Goal: Information Seeking & Learning: Find specific fact

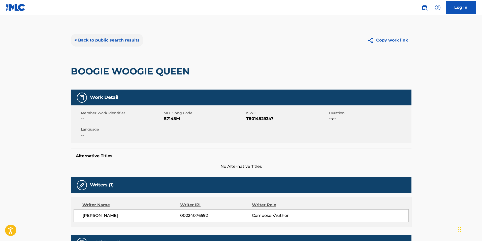
click at [123, 40] on button "< Back to public search results" at bounding box center [107, 40] width 72 height 13
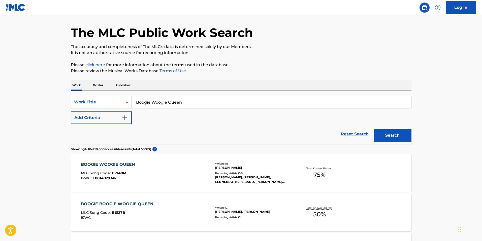
click at [150, 100] on input "Boogie Woogie Queen" at bounding box center [271, 102] width 279 height 12
paste input "[PERSON_NAME]"
click at [150, 100] on input "Boogie Woogie Queen" at bounding box center [271, 102] width 279 height 12
click at [165, 102] on input "[PERSON_NAME]" at bounding box center [271, 102] width 279 height 12
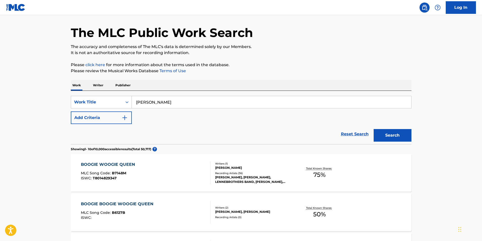
click at [165, 102] on input "[PERSON_NAME]" at bounding box center [271, 102] width 279 height 12
paste input "[DEMOGRAPHIC_DATA]"
type input "[DEMOGRAPHIC_DATA]"
click at [410, 136] on button "Search" at bounding box center [392, 135] width 38 height 13
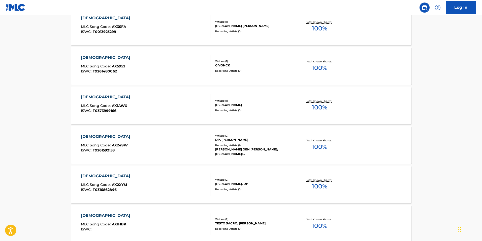
scroll to position [0, 0]
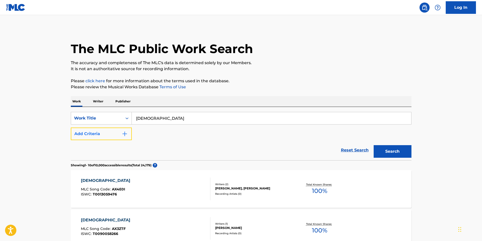
click at [107, 133] on button "Add Criteria" at bounding box center [101, 134] width 61 height 13
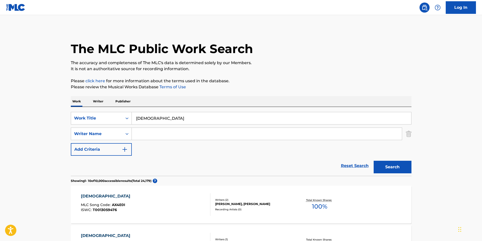
click at [152, 135] on input "Search Form" at bounding box center [267, 134] width 270 height 12
type input "[PERSON_NAME]"
click at [404, 167] on button "Search" at bounding box center [392, 167] width 38 height 13
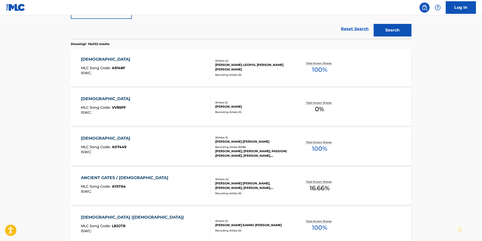
scroll to position [138, 0]
click at [153, 154] on div "[DEMOGRAPHIC_DATA] MLC Song Code : A07449 ISWC :" at bounding box center [145, 146] width 129 height 23
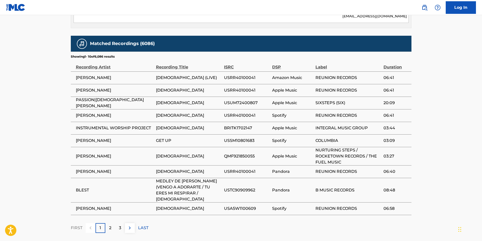
scroll to position [347, 0]
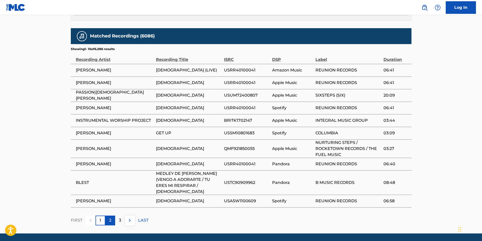
click at [111, 218] on p "2" at bounding box center [110, 221] width 2 height 6
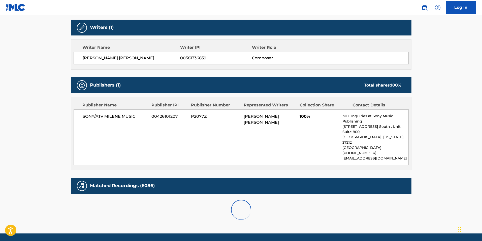
scroll to position [330, 0]
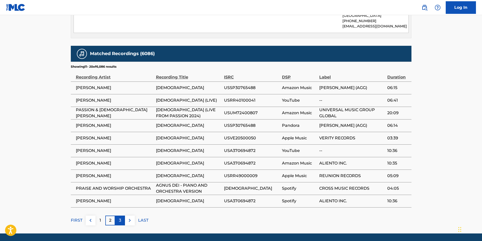
click at [121, 216] on div "3" at bounding box center [120, 221] width 10 height 10
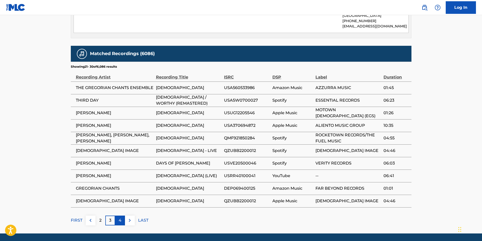
click at [120, 218] on p "4" at bounding box center [120, 221] width 3 height 6
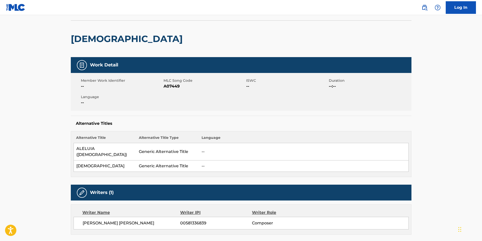
scroll to position [0, 0]
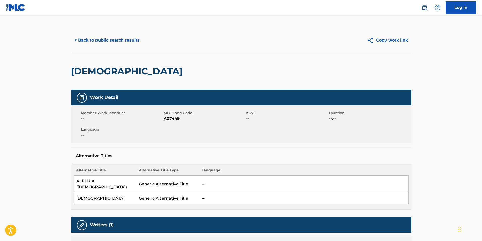
click at [93, 73] on h2 "[DEMOGRAPHIC_DATA]" at bounding box center [128, 71] width 114 height 11
drag, startPoint x: 93, startPoint y: 73, endPoint x: 124, endPoint y: 72, distance: 30.7
click at [124, 72] on h2 "[DEMOGRAPHIC_DATA]" at bounding box center [128, 71] width 114 height 11
copy div "[DEMOGRAPHIC_DATA]"
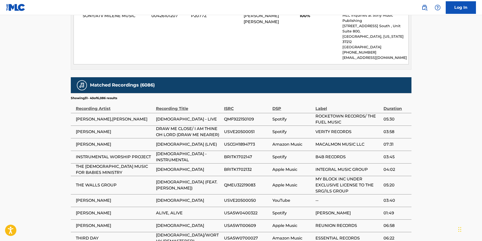
scroll to position [336, 0]
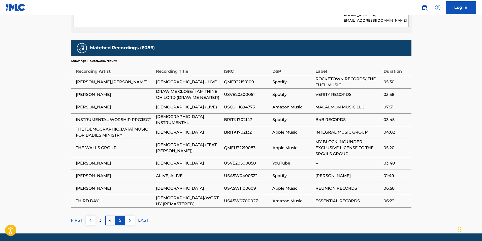
click at [121, 216] on div "5" at bounding box center [120, 221] width 10 height 10
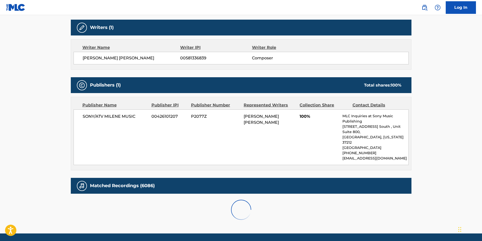
scroll to position [330, 0]
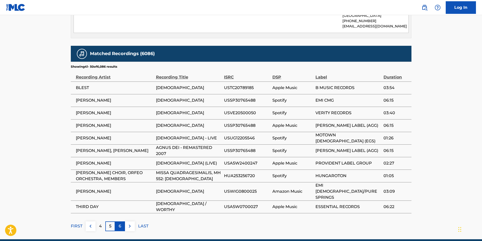
click at [120, 223] on p "6" at bounding box center [120, 226] width 3 height 6
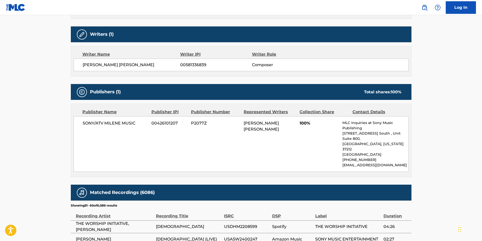
scroll to position [188, 0]
